Goal: Obtain resource: Download file/media

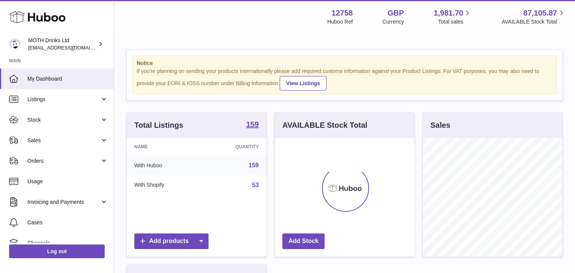
scroll to position [119, 140]
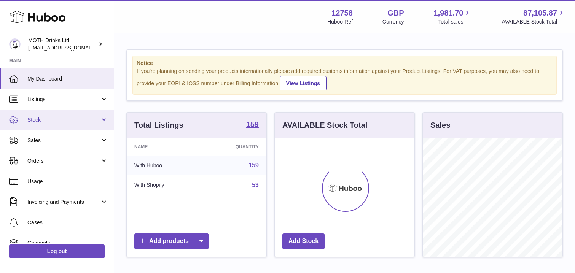
click at [71, 119] on span "Stock" at bounding box center [63, 119] width 73 height 7
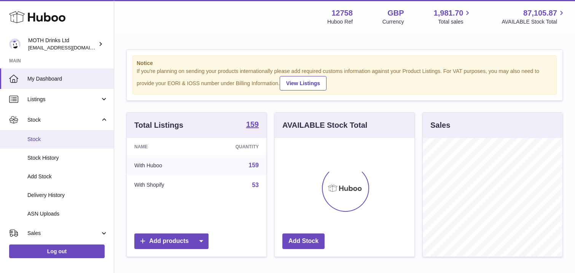
click at [65, 147] on link "Stock" at bounding box center [57, 139] width 114 height 19
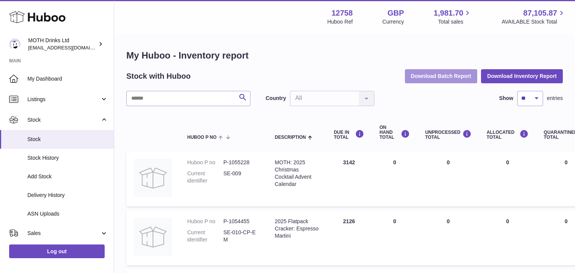
click at [451, 78] on button "Download Batch Report" at bounding box center [441, 76] width 73 height 14
